Goal: Information Seeking & Learning: Learn about a topic

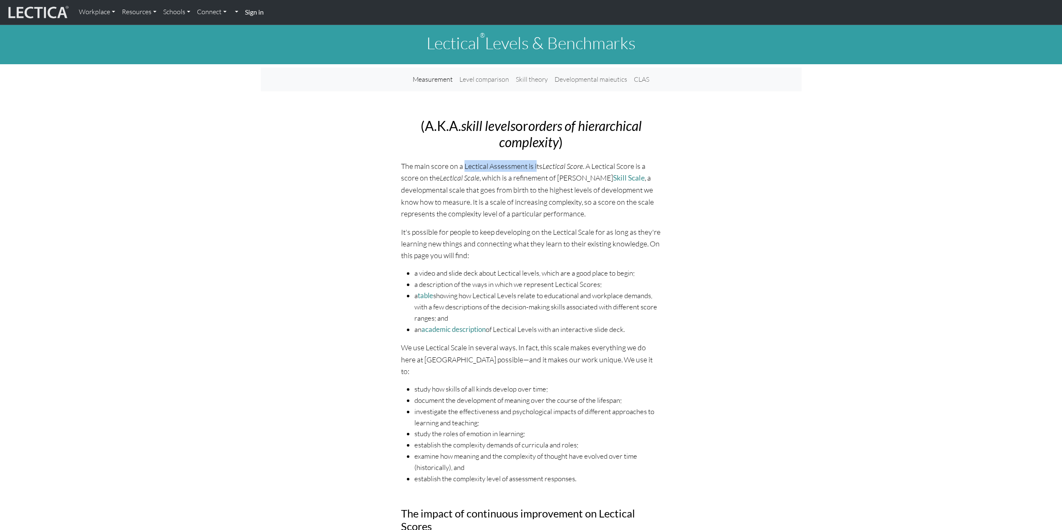
drag, startPoint x: 463, startPoint y: 166, endPoint x: 535, endPoint y: 166, distance: 71.8
click at [535, 166] on p "The main score on a Lectical Assessment is its Lectical Score . A Lectical Scor…" at bounding box center [531, 189] width 260 height 59
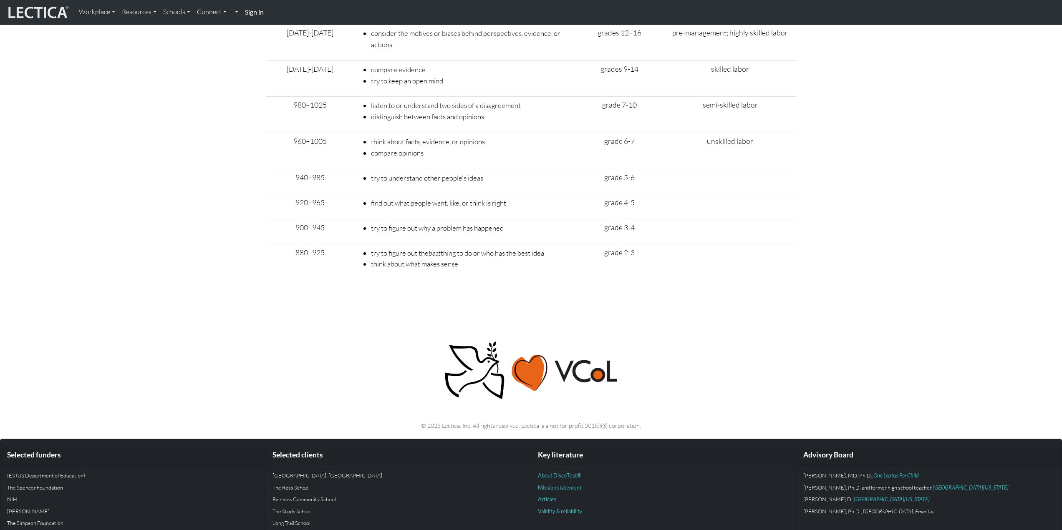
scroll to position [3085, 0]
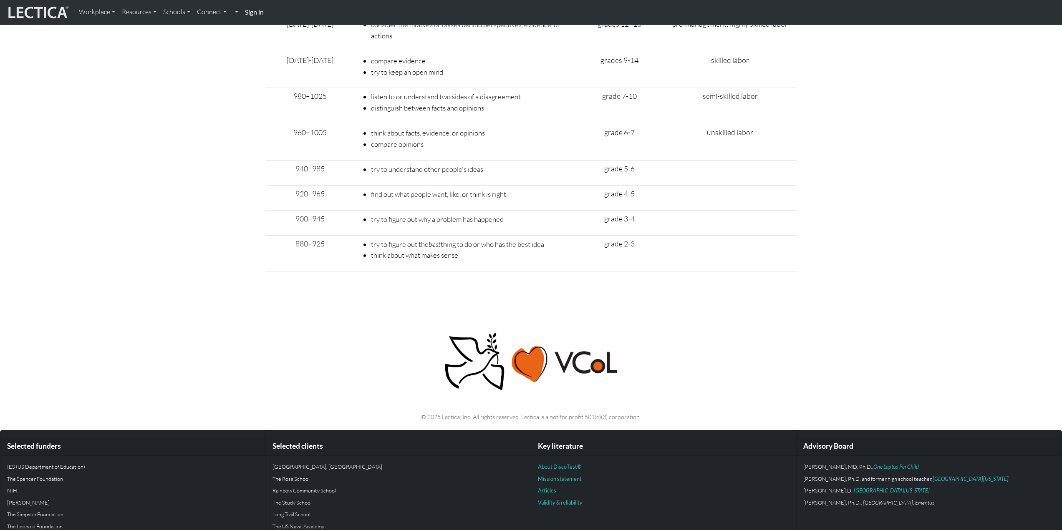
click at [545, 487] on link "Articles" at bounding box center [547, 490] width 18 height 7
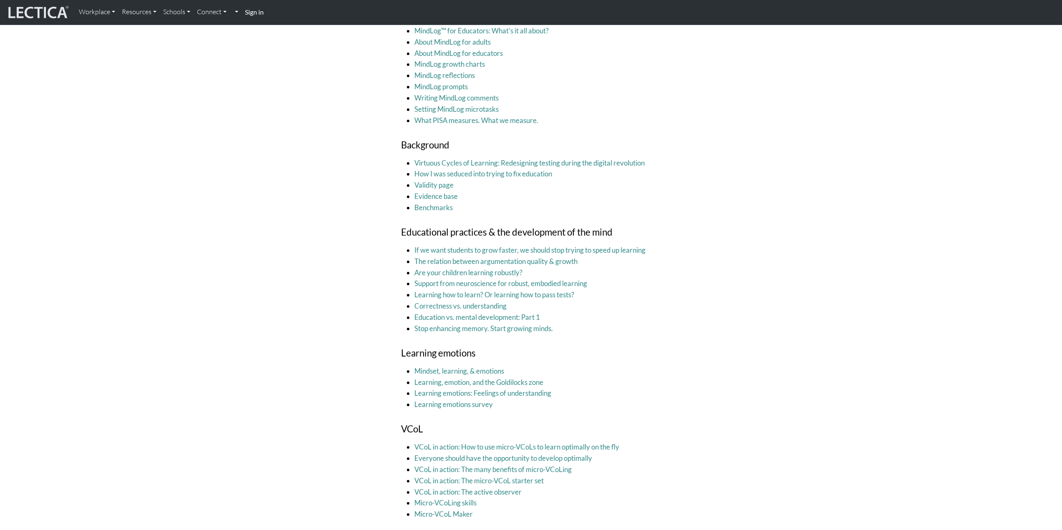
scroll to position [932, 0]
